Goal: Information Seeking & Learning: Understand process/instructions

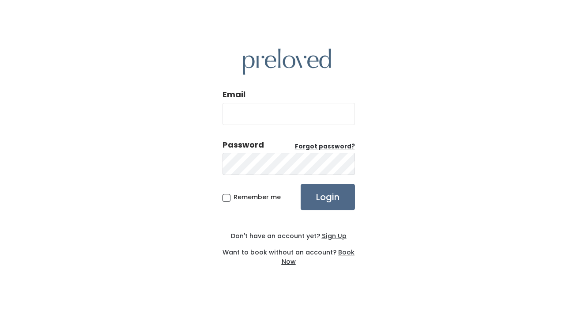
click at [327, 237] on u "Sign Up" at bounding box center [334, 235] width 25 height 9
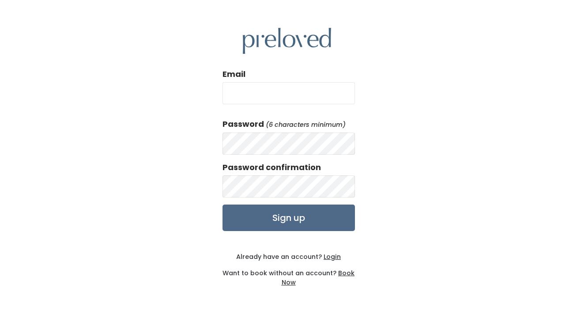
click at [264, 95] on input "Email" at bounding box center [288, 93] width 132 height 22
click at [278, 94] on input "christenrinckr@gmail.com" at bounding box center [288, 93] width 132 height 22
type input "christenrincker@gmail.com"
click at [288, 220] on input "Sign up" at bounding box center [288, 217] width 132 height 26
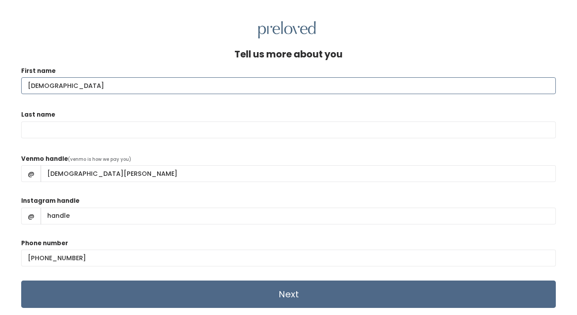
type input "Christen"
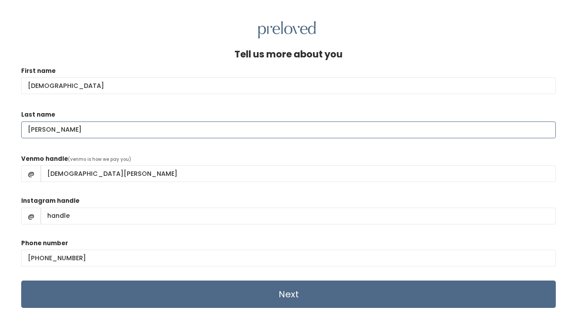
type input "Rincker"
click at [151, 154] on div "Venmo handle (venmo is how we pay you) @ christen-rincker" at bounding box center [288, 171] width 535 height 35
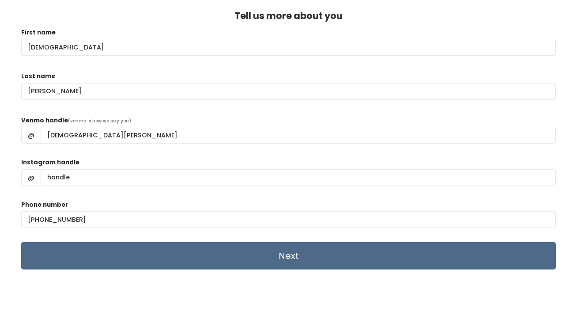
scroll to position [38, 0]
click at [287, 254] on input "Next" at bounding box center [288, 255] width 535 height 27
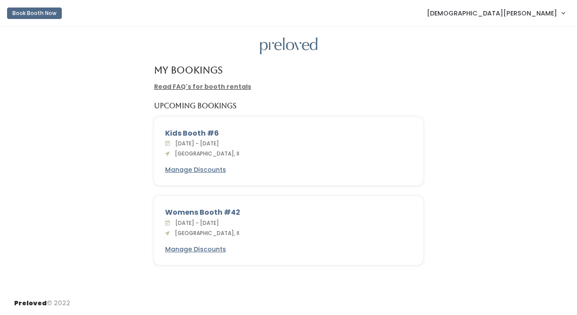
click at [231, 86] on link "Read FAQ's for booth rentals" at bounding box center [202, 86] width 97 height 9
